Goal: Navigation & Orientation: Find specific page/section

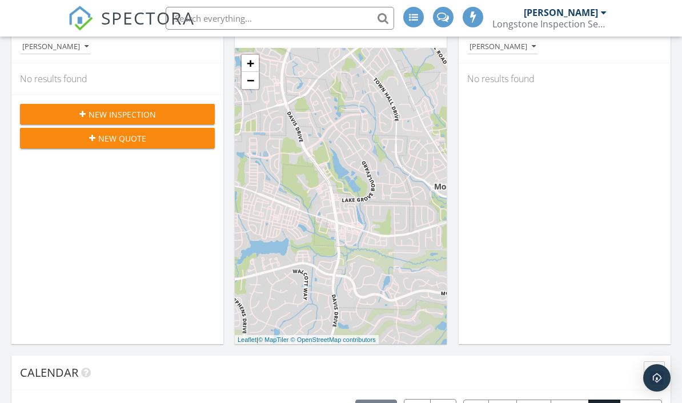
scroll to position [216, 0]
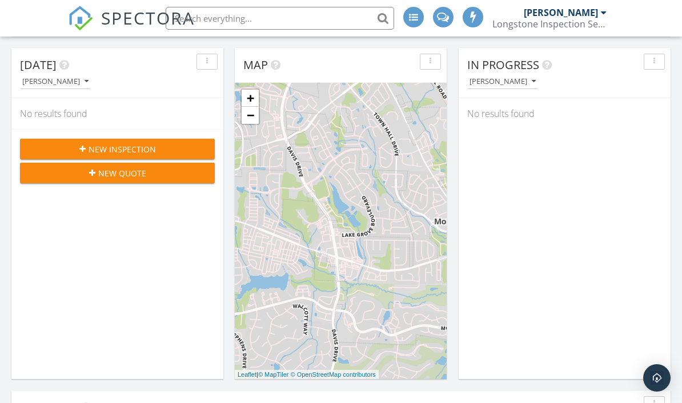
click at [74, 147] on div "New Inspection" at bounding box center [117, 149] width 176 height 12
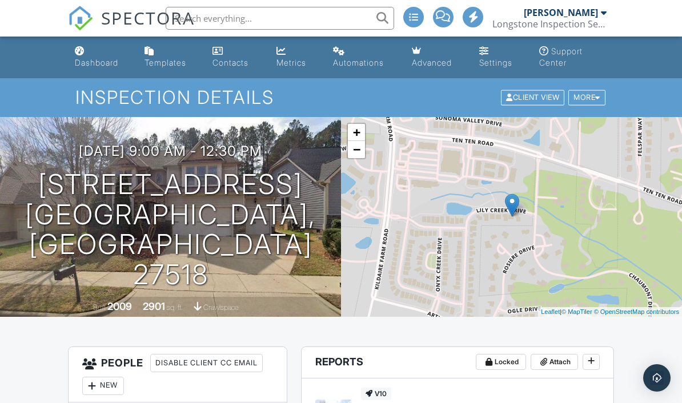
click at [93, 59] on div "Dashboard" at bounding box center [96, 63] width 43 height 10
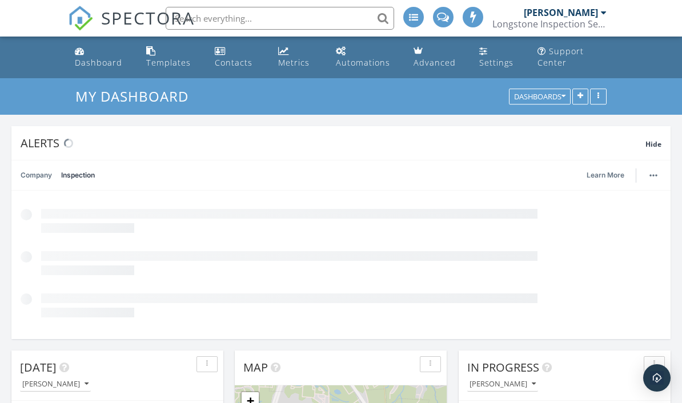
scroll to position [6, 6]
click at [296, 58] on div "Metrics" at bounding box center [293, 62] width 31 height 11
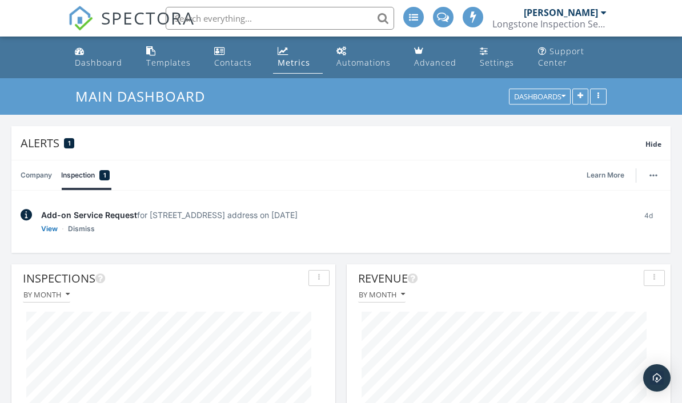
click at [89, 60] on div "Dashboard" at bounding box center [98, 62] width 47 height 11
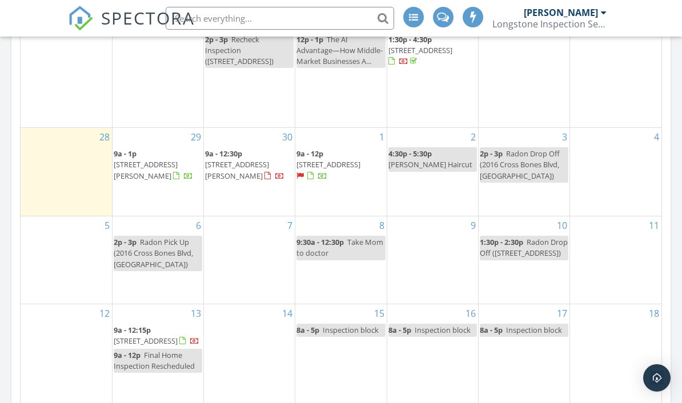
scroll to position [739, 0]
